Goal: Task Accomplishment & Management: Use online tool/utility

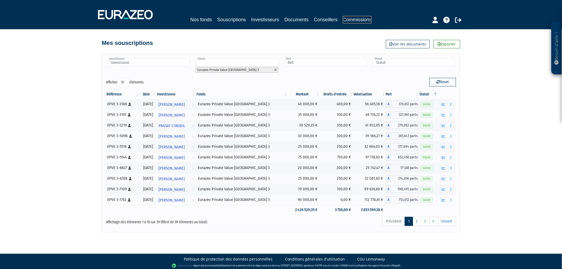
drag, startPoint x: 0, startPoint y: 0, endPoint x: 380, endPoint y: 20, distance: 380.8
click at [372, 20] on link "Commissions" at bounding box center [357, 19] width 29 height 7
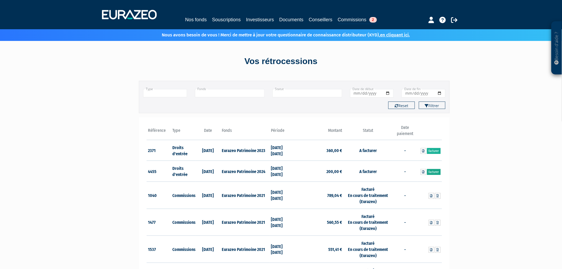
click at [431, 172] on link "Facturer" at bounding box center [434, 172] width 14 height 6
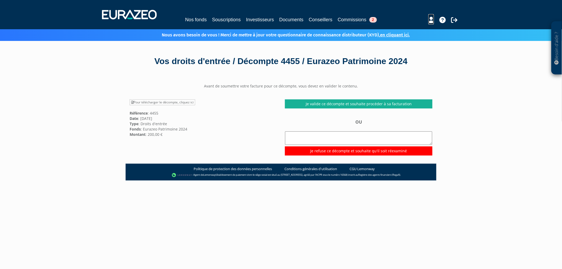
click at [432, 18] on icon at bounding box center [432, 20] width 6 height 6
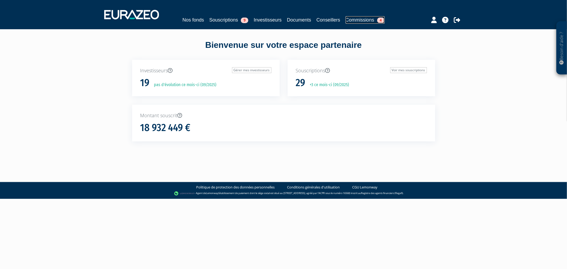
click at [359, 18] on link "Commissions 4" at bounding box center [364, 19] width 39 height 7
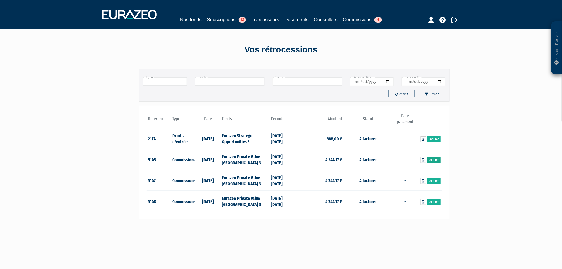
click at [432, 161] on link "Facturer" at bounding box center [434, 160] width 14 height 6
